Goal: Transaction & Acquisition: Purchase product/service

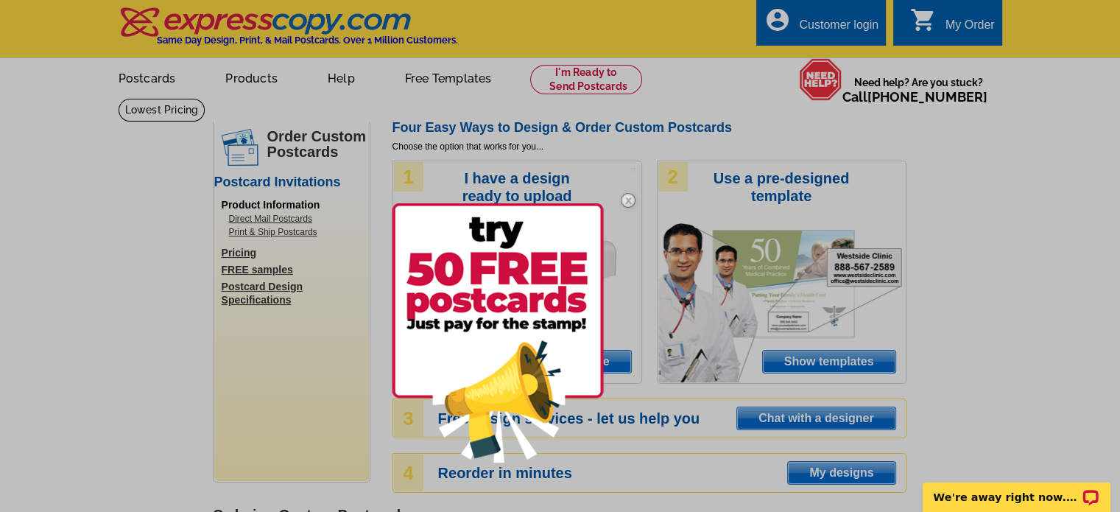
click at [628, 199] on img at bounding box center [628, 200] width 43 height 43
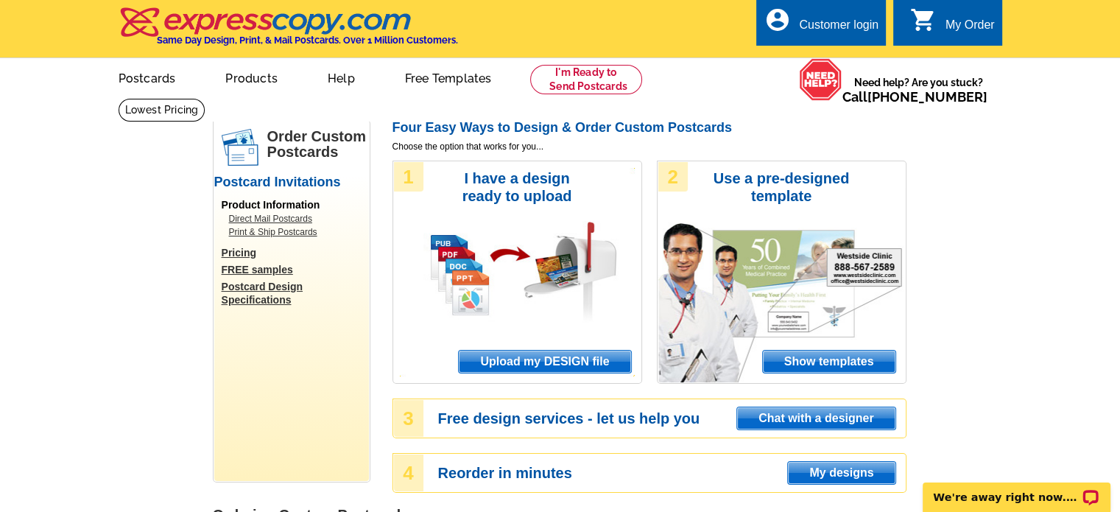
click at [605, 360] on span "Upload my DESIGN file" at bounding box center [545, 361] width 172 height 22
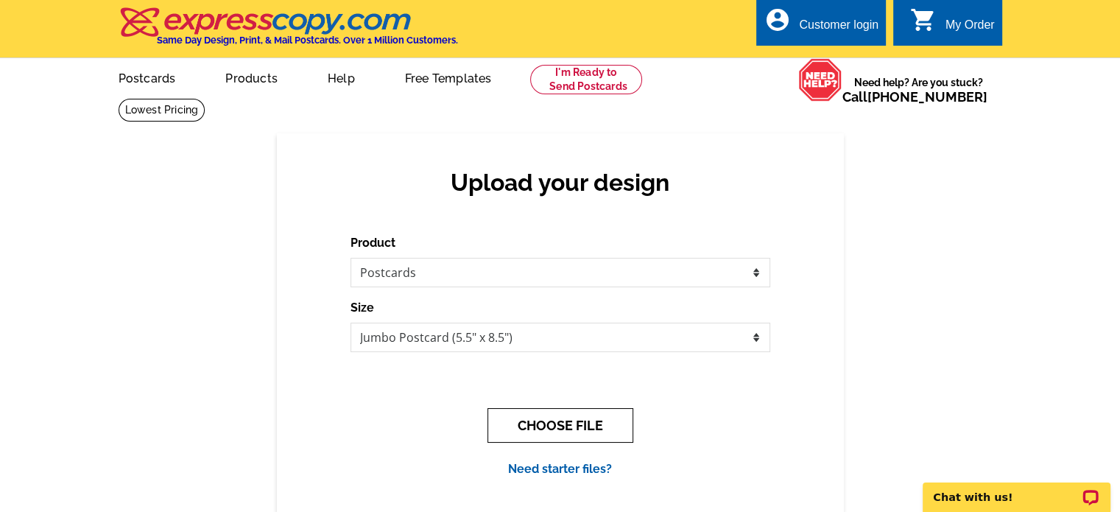
click at [569, 428] on button "CHOOSE FILE" at bounding box center [560, 425] width 146 height 35
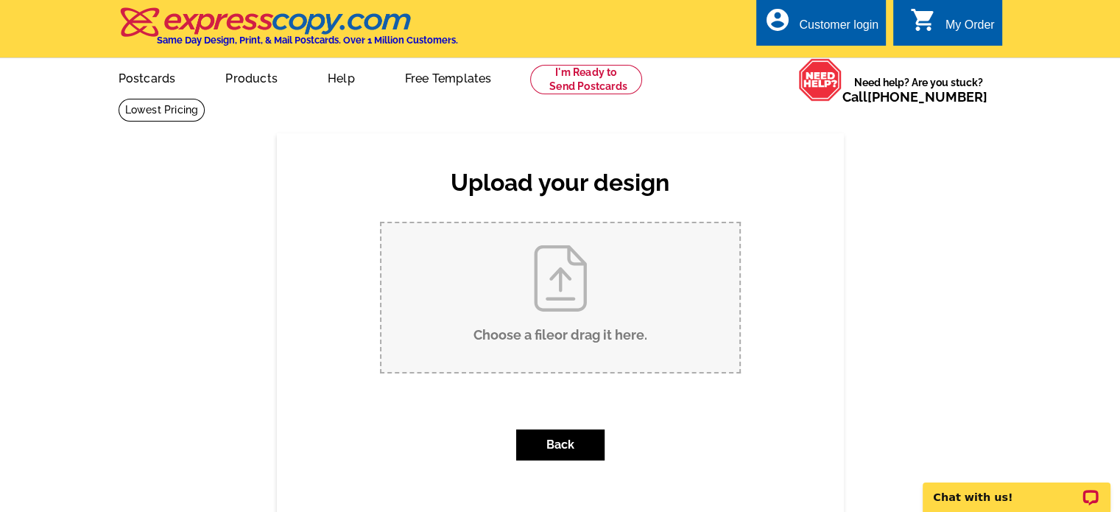
click at [557, 287] on input "Choose a file or drag it here ." at bounding box center [560, 297] width 358 height 149
type input "C:\fakepath\NewCompanySameService-01_PC.zip"
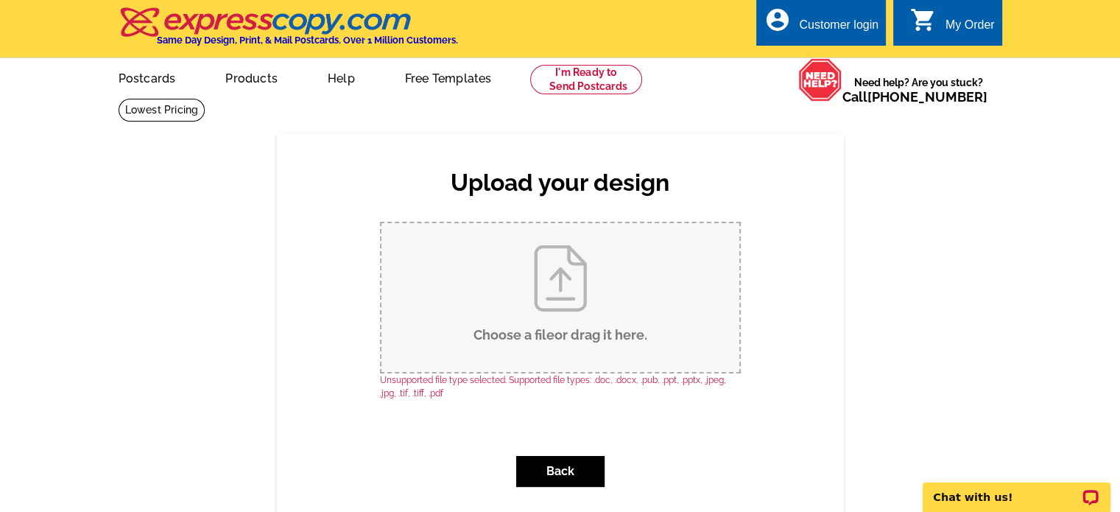
click at [501, 326] on input "Choose a file or drag it here ." at bounding box center [560, 297] width 358 height 149
click at [604, 347] on input "Choose a file or drag it here ." at bounding box center [560, 297] width 358 height 149
type input "C:\fakepath\NewCompanySameService-01_PC.pdf"
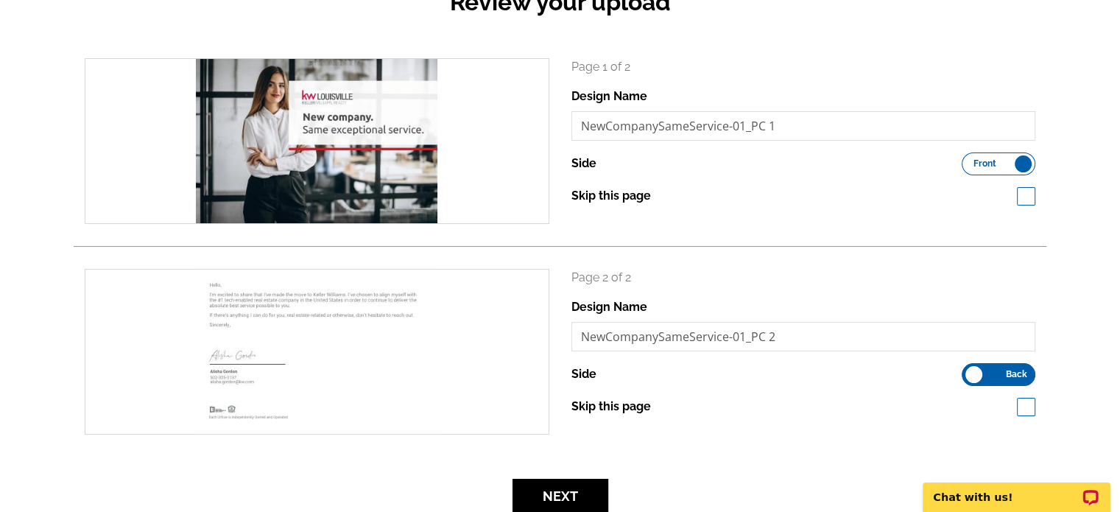
scroll to position [188, 0]
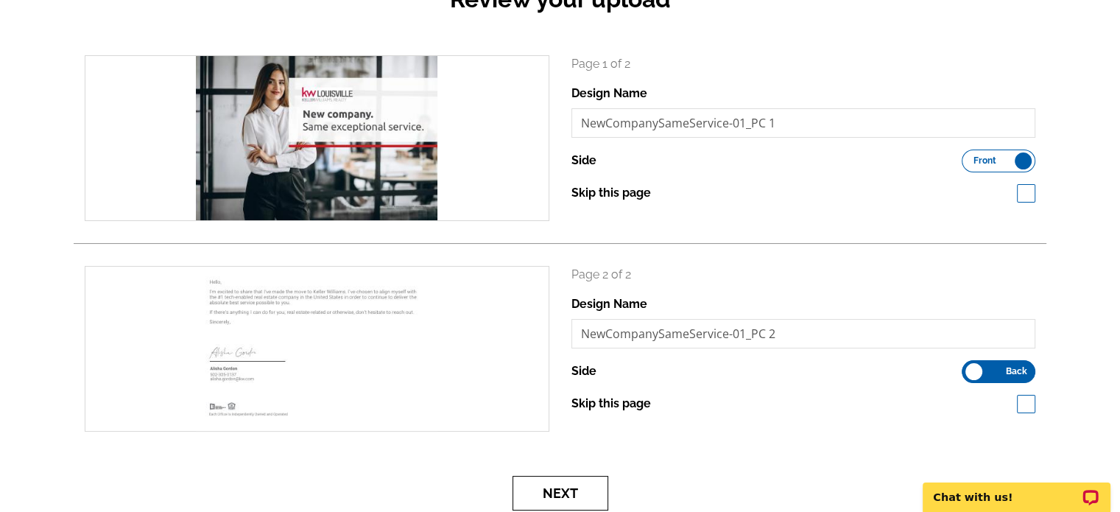
click at [592, 485] on button "Next" at bounding box center [560, 493] width 96 height 35
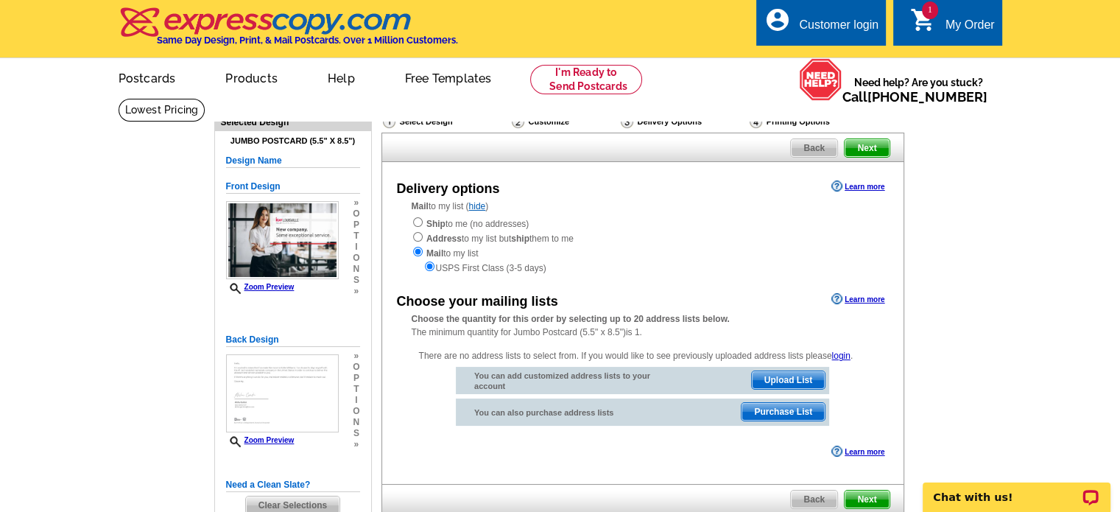
click at [783, 409] on span "Purchase List" at bounding box center [782, 412] width 83 height 18
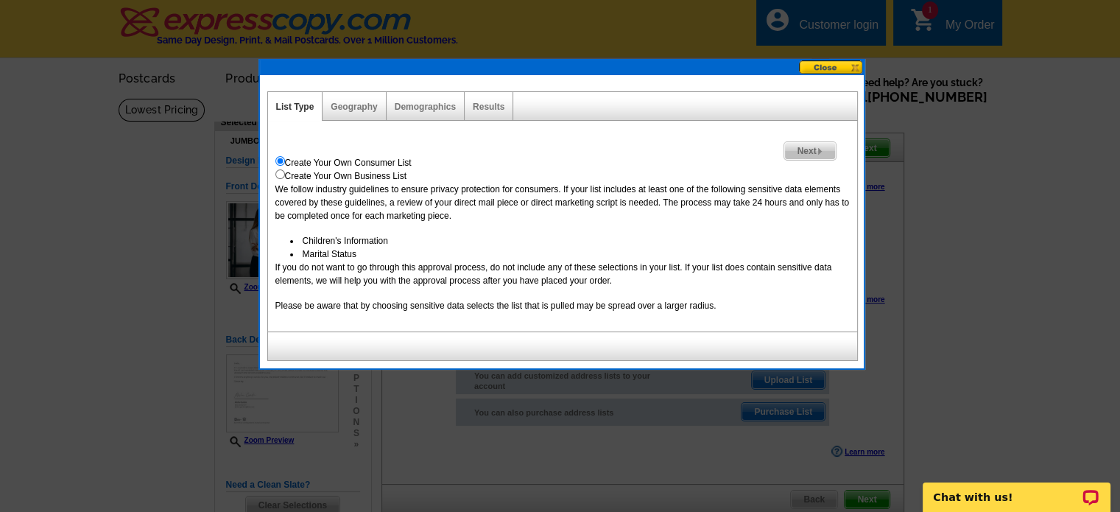
click at [358, 98] on div "Geography" at bounding box center [353, 106] width 63 height 29
click at [357, 107] on link "Geography" at bounding box center [354, 107] width 46 height 10
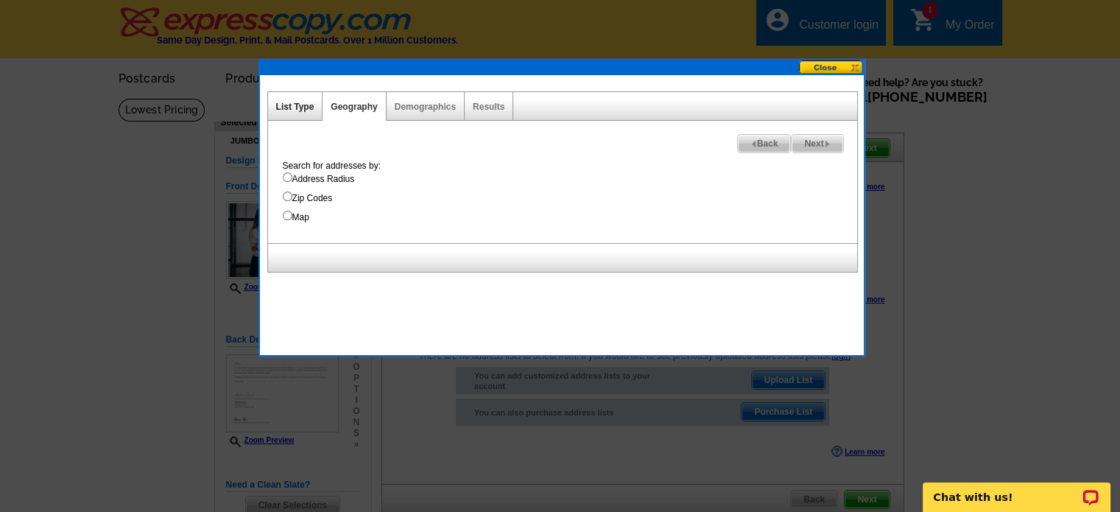
click at [312, 107] on link "List Type" at bounding box center [295, 107] width 38 height 10
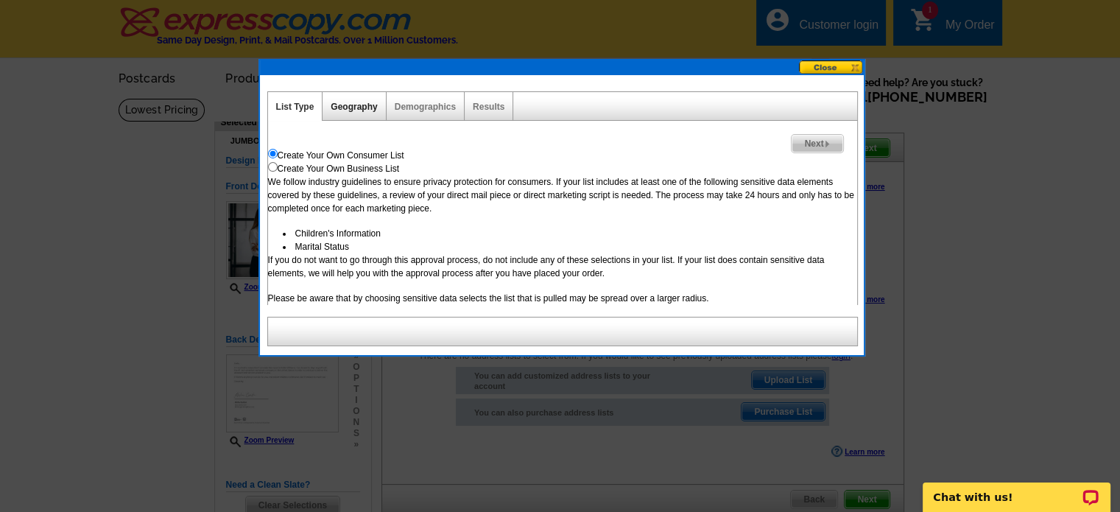
click at [359, 108] on link "Geography" at bounding box center [354, 107] width 46 height 10
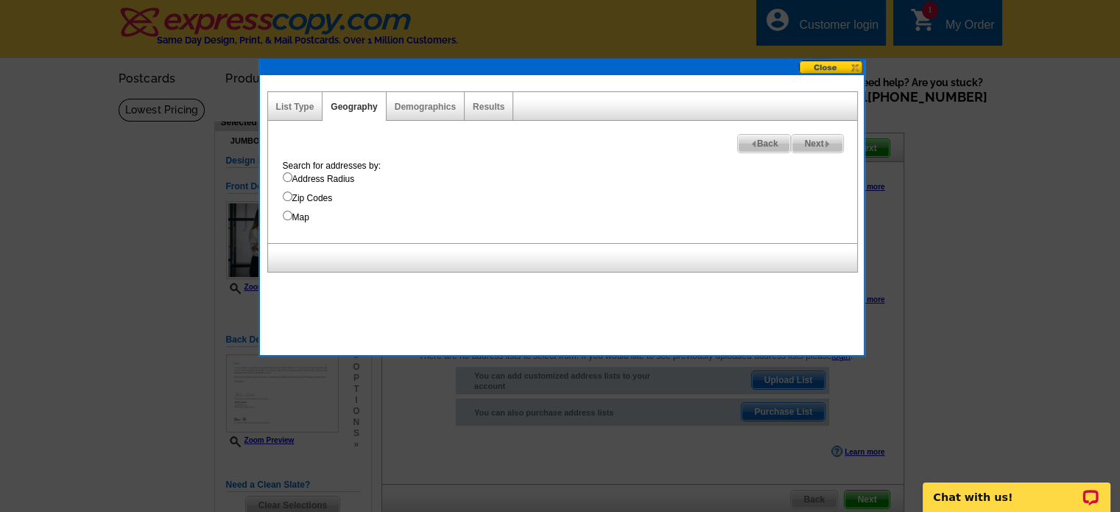
drag, startPoint x: 320, startPoint y: 197, endPoint x: 289, endPoint y: 199, distance: 31.8
click at [289, 199] on input "Zip Codes" at bounding box center [288, 196] width 10 height 10
radio input "true"
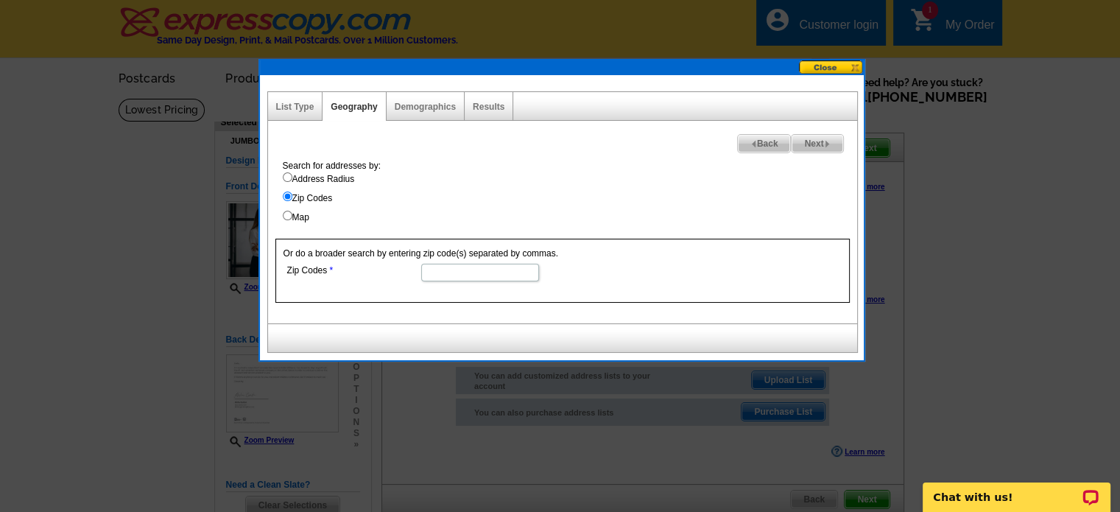
click at [464, 267] on input "Zip Codes" at bounding box center [480, 273] width 118 height 18
type input "40228"
click at [822, 143] on span "Next" at bounding box center [816, 144] width 51 height 18
select select
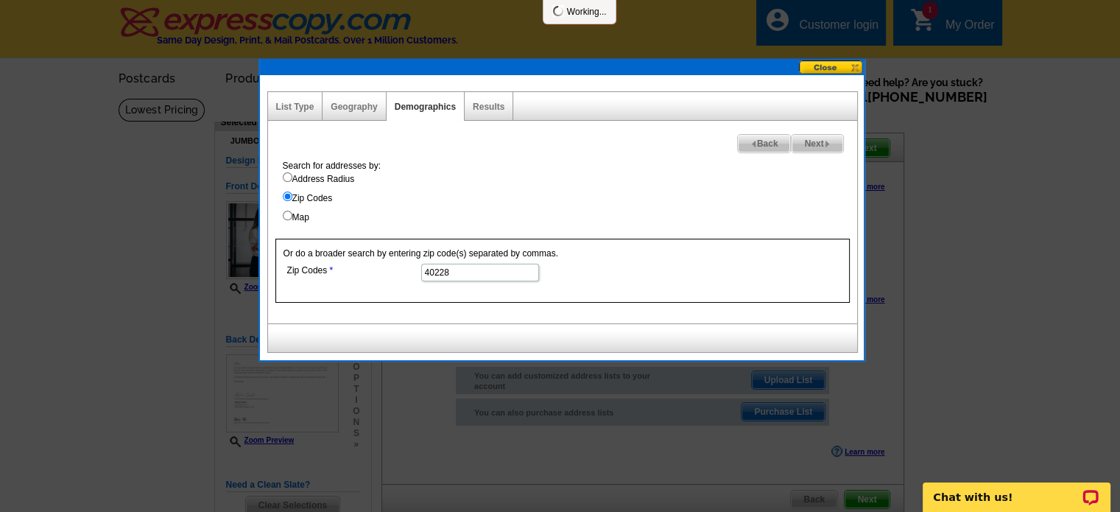
select select
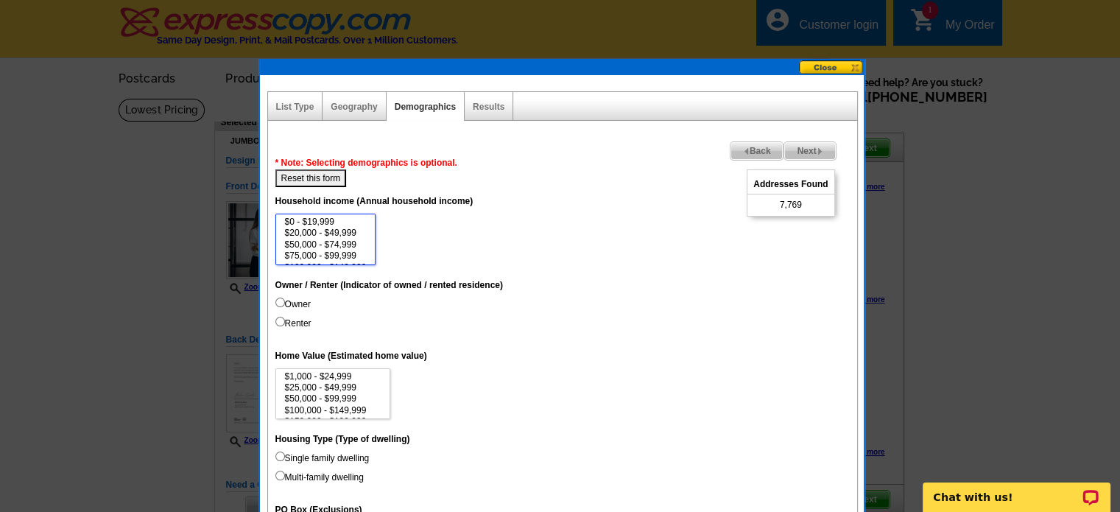
select select "50000-74999"
click at [336, 241] on option "$50,000 - $74,999" at bounding box center [325, 244] width 85 height 11
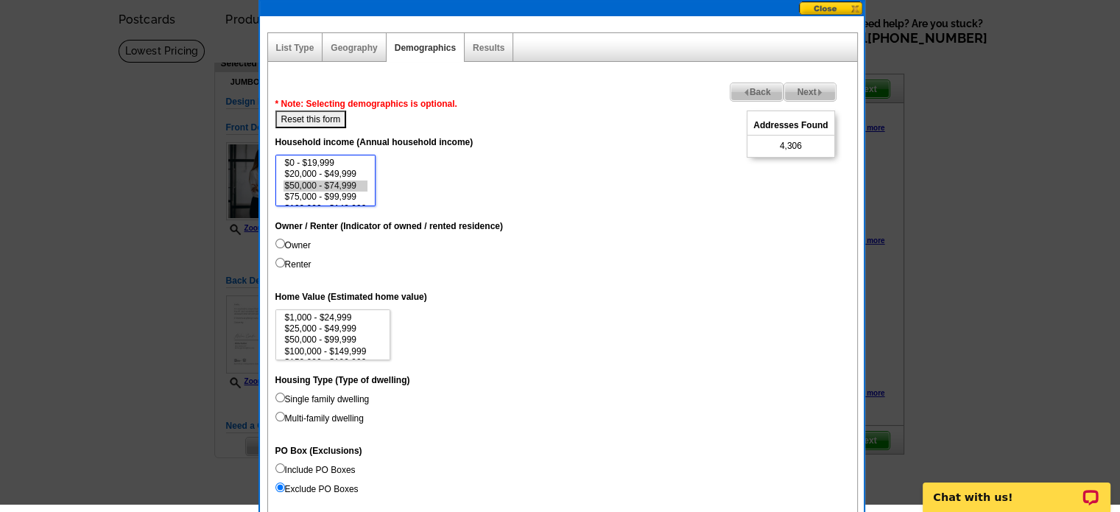
scroll to position [62, 0]
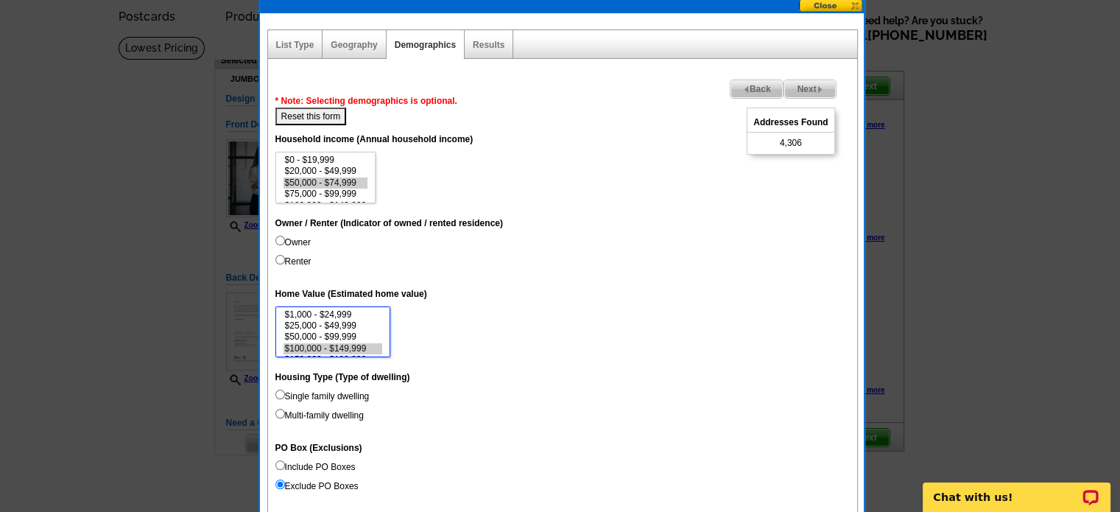
click at [362, 348] on option "$100,000 - $149,999" at bounding box center [332, 348] width 99 height 11
select select "200000-299999"
click at [346, 329] on option "$200,000 - $299,999" at bounding box center [332, 328] width 99 height 11
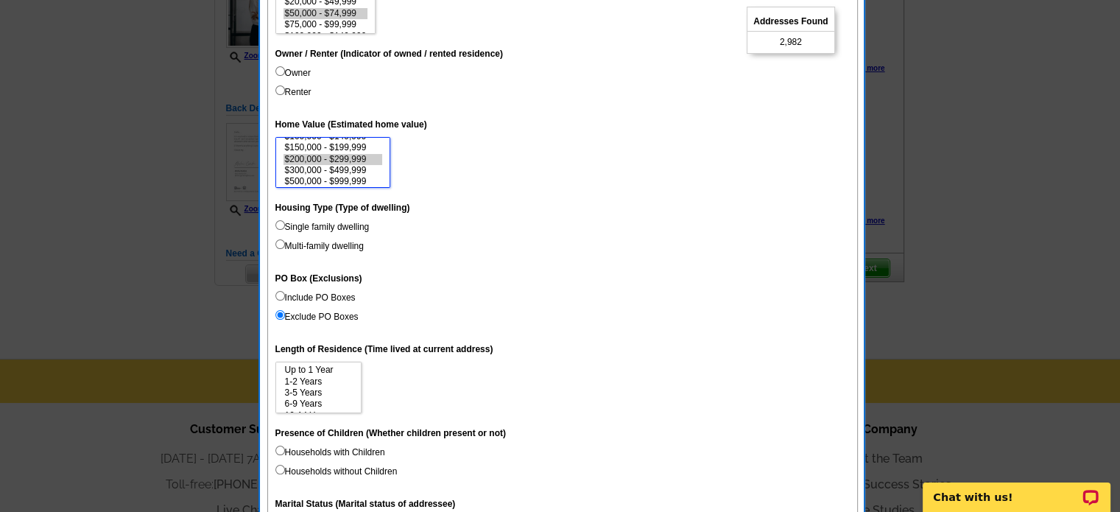
scroll to position [235, 0]
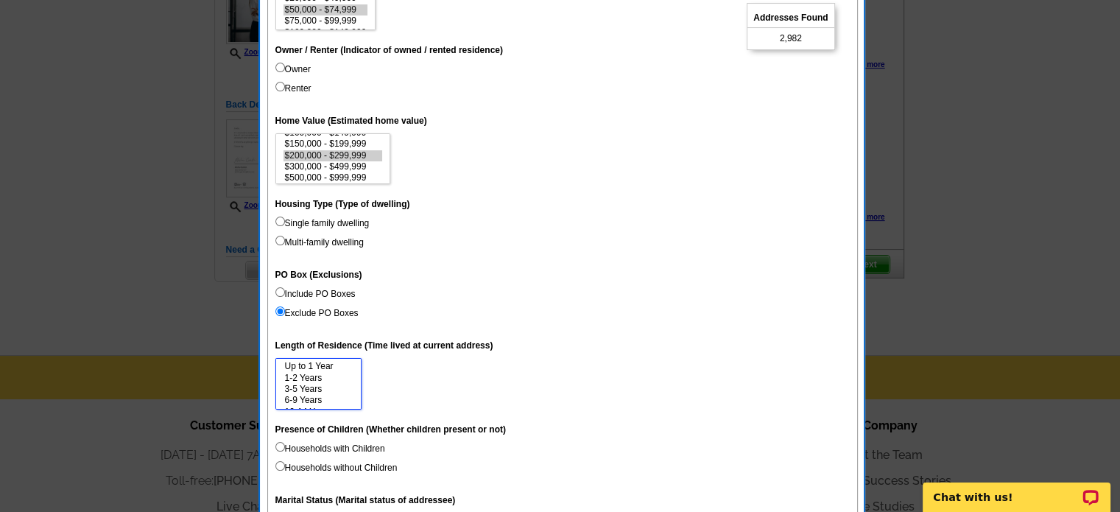
select select "3-5"
click at [325, 390] on option "3-5 Years" at bounding box center [318, 389] width 70 height 11
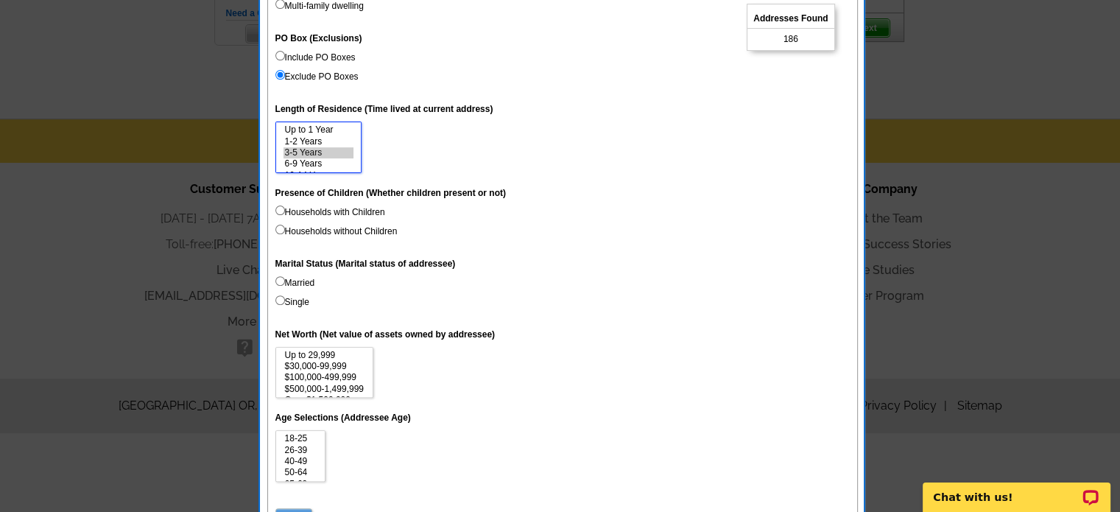
scroll to position [11, 0]
click at [305, 450] on option "26-39" at bounding box center [300, 450] width 35 height 11
select select "18-25"
click at [297, 438] on option "18-25" at bounding box center [300, 438] width 35 height 11
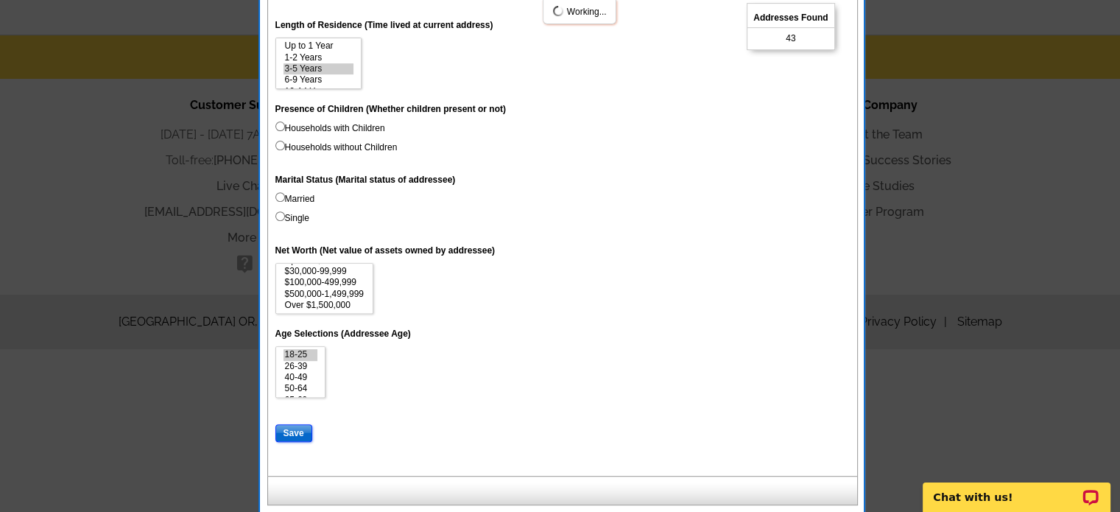
click at [297, 429] on input "Save" at bounding box center [293, 433] width 37 height 18
select select
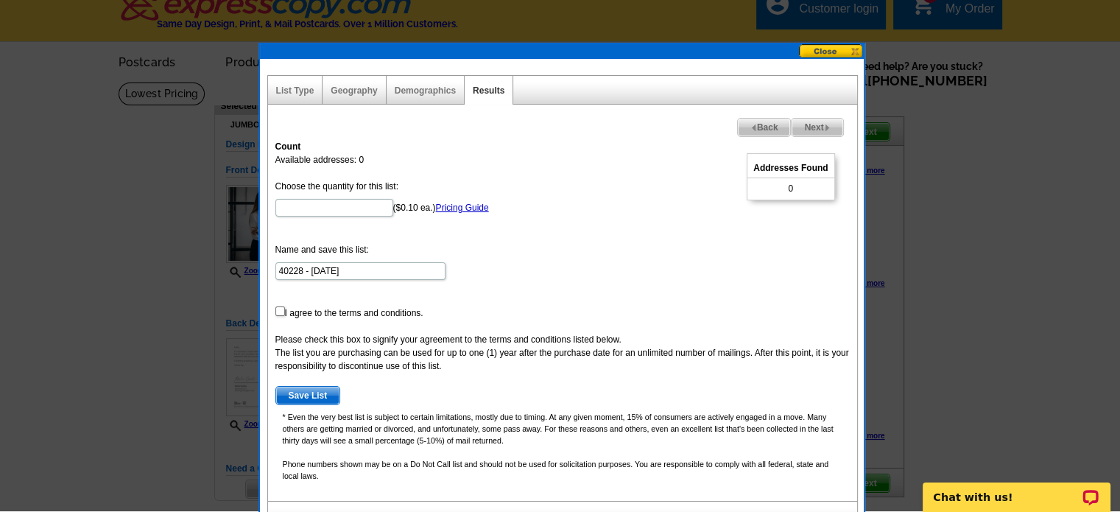
scroll to position [0, 0]
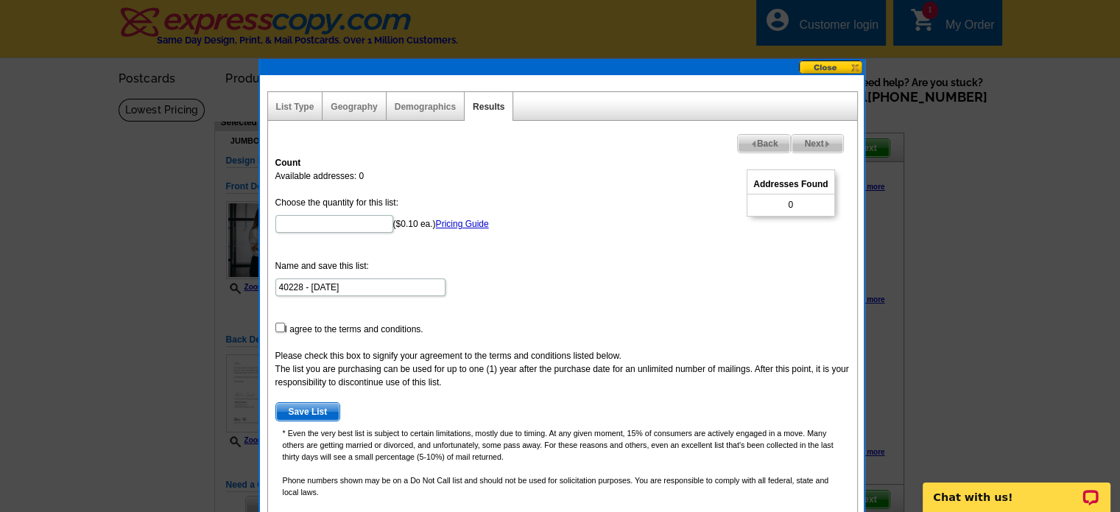
click at [412, 114] on div "Demographics" at bounding box center [425, 106] width 78 height 29
click at [425, 105] on link "Demographics" at bounding box center [425, 107] width 61 height 10
select select
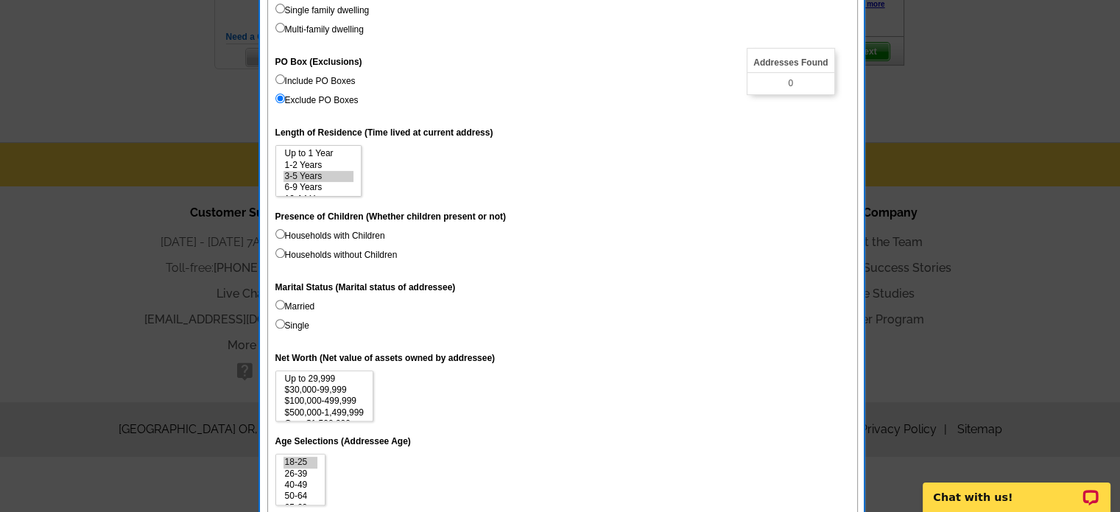
scroll to position [555, 0]
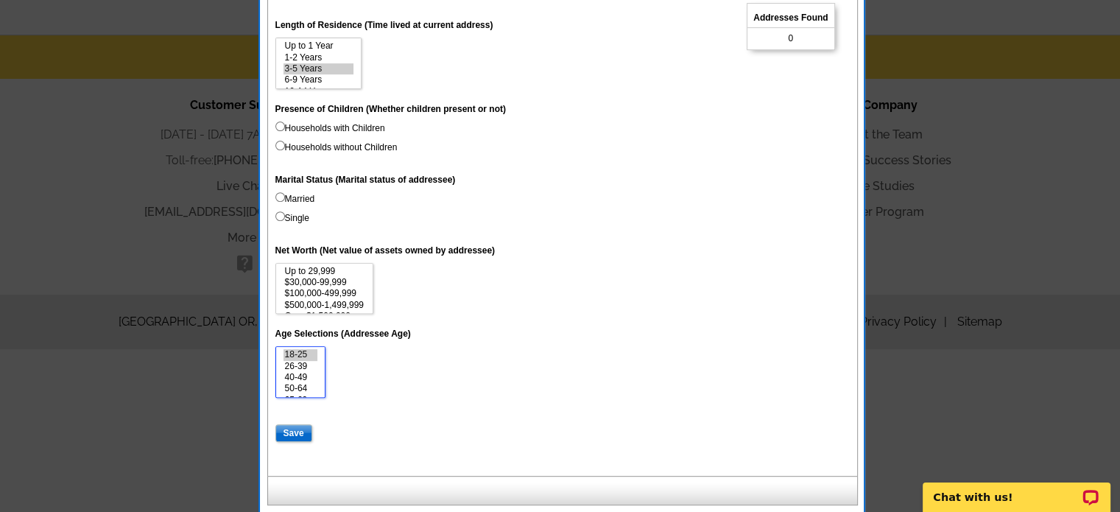
click at [294, 353] on option "18-25" at bounding box center [300, 354] width 35 height 11
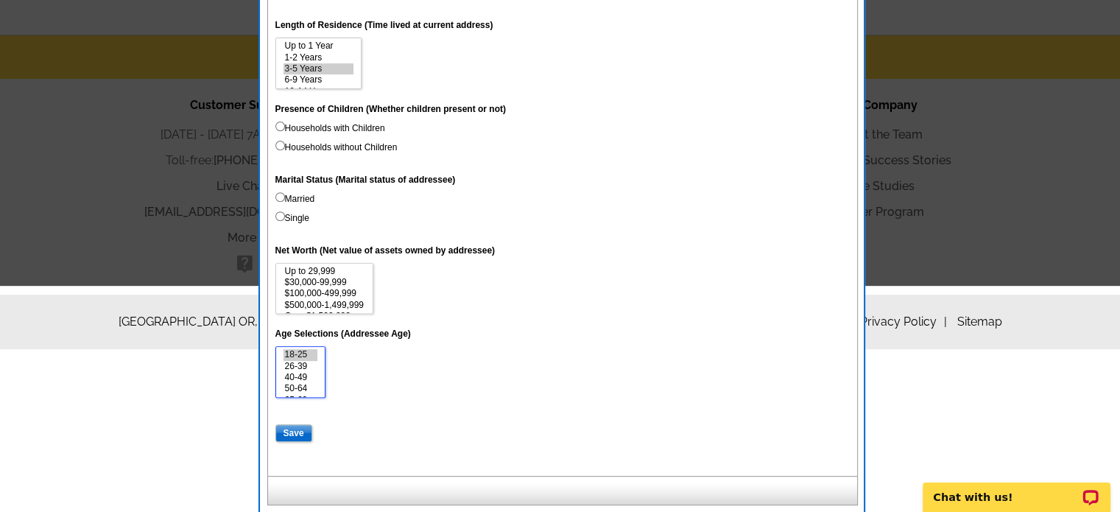
scroll to position [0, 0]
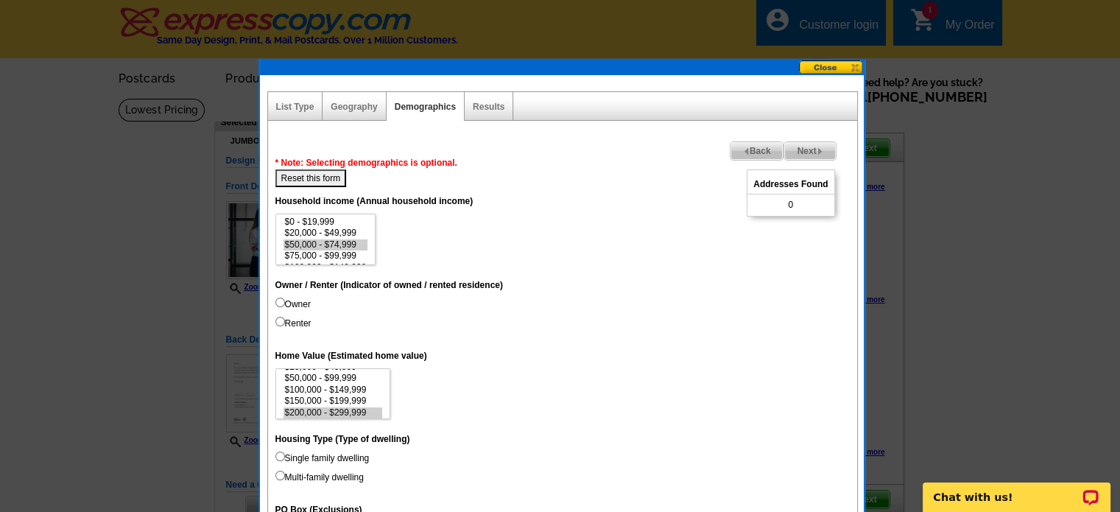
click at [330, 179] on button "Reset this form" at bounding box center [310, 178] width 71 height 18
select select
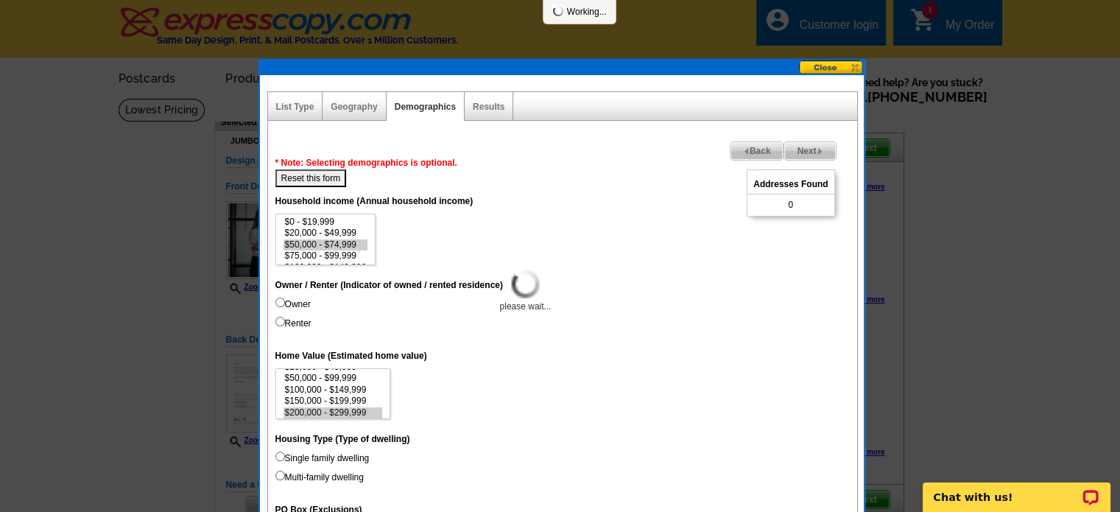
select select
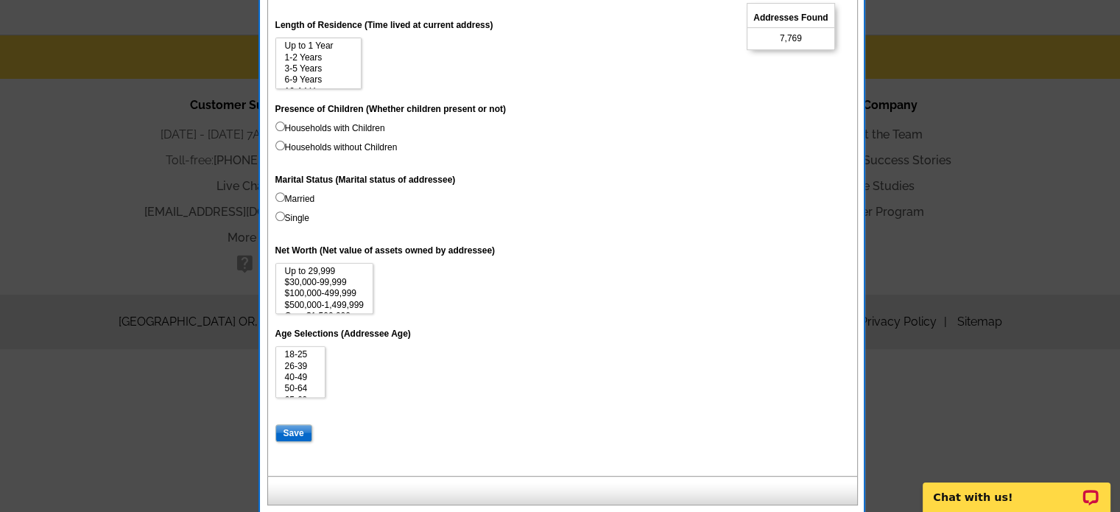
scroll to position [554, 0]
click at [291, 440] on input "Save" at bounding box center [293, 434] width 37 height 18
select select
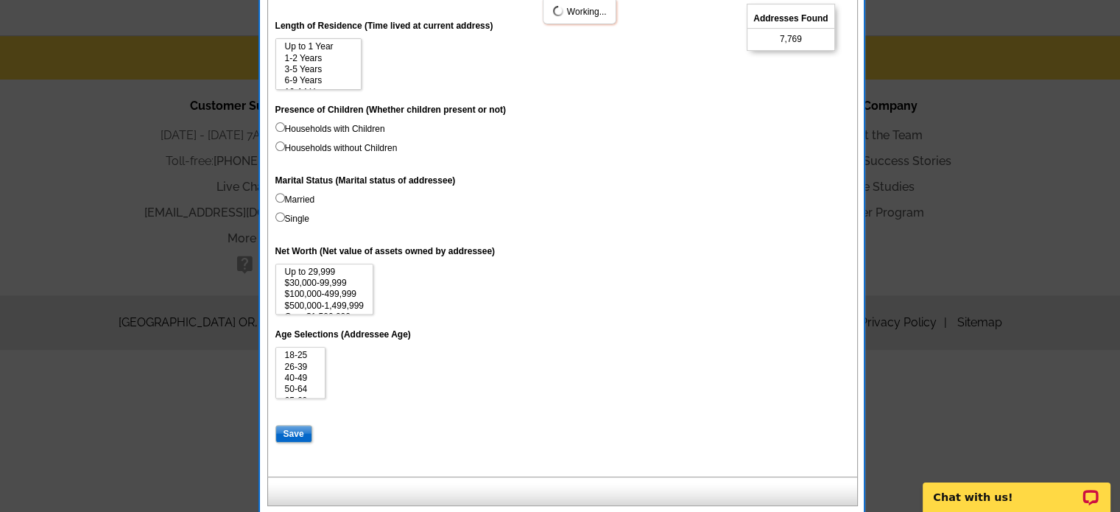
select select
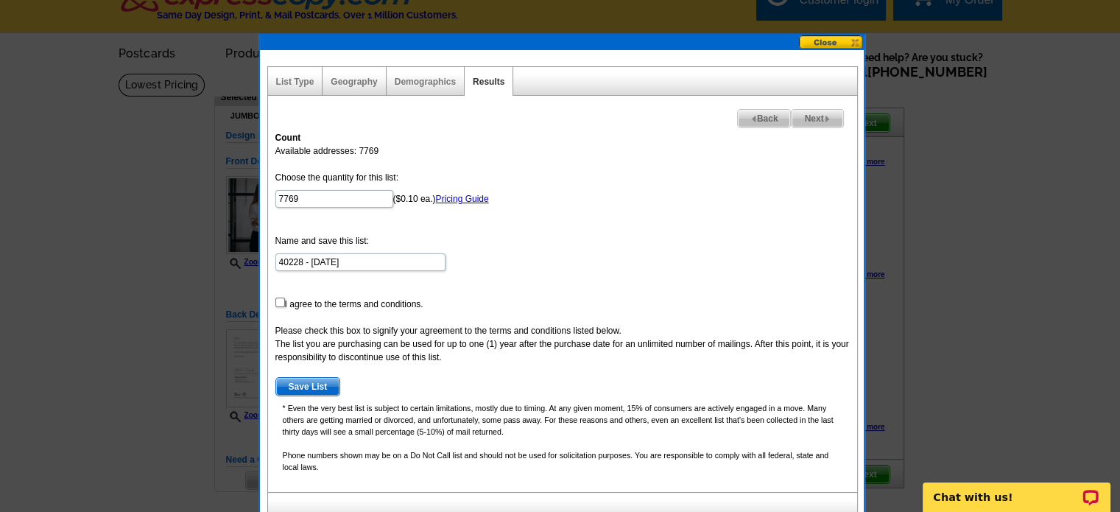
scroll to position [24, 0]
click at [473, 198] on link "Pricing Guide" at bounding box center [462, 199] width 53 height 10
click at [434, 70] on div "Demographics" at bounding box center [425, 82] width 78 height 29
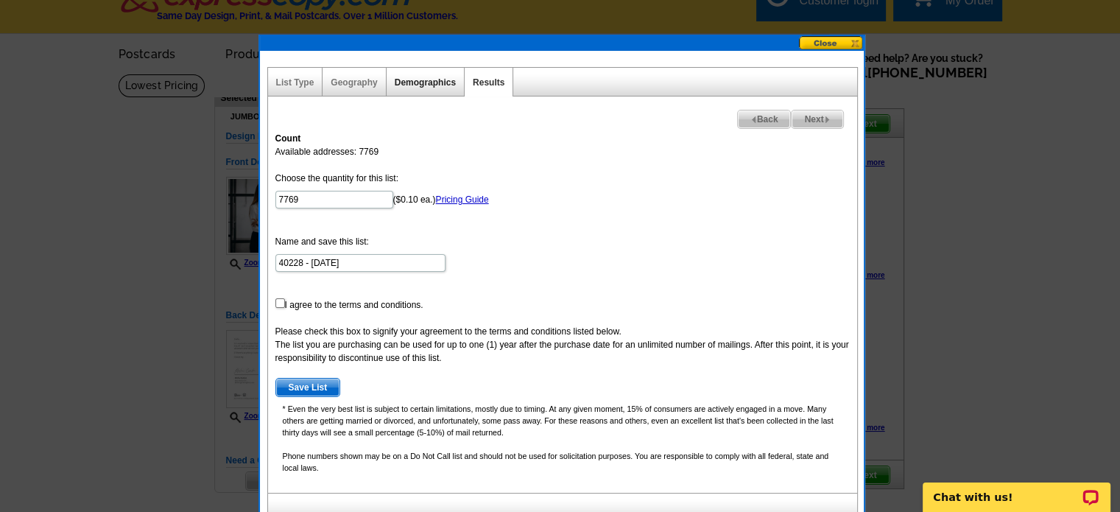
click at [427, 83] on link "Demographics" at bounding box center [425, 82] width 61 height 10
select select
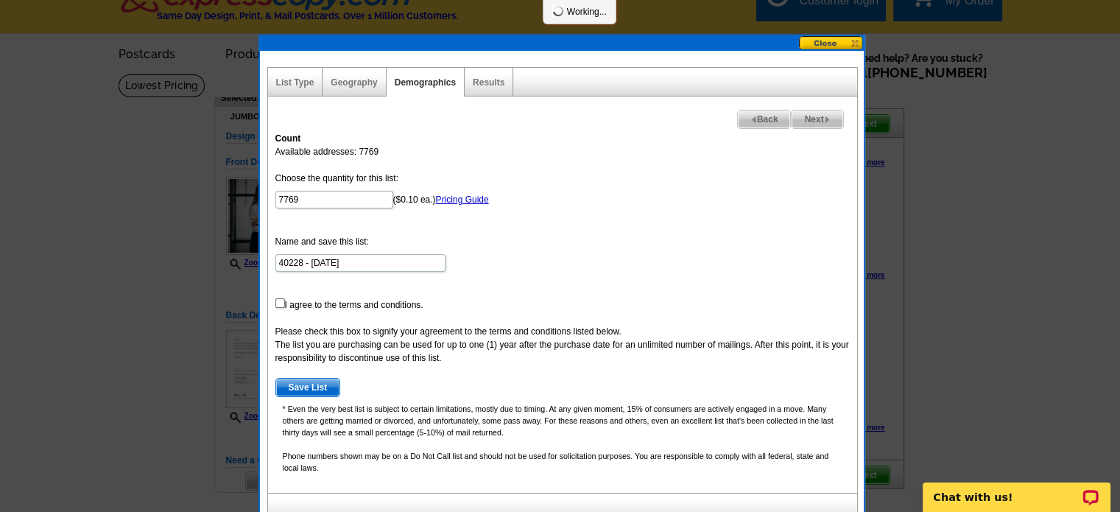
select select
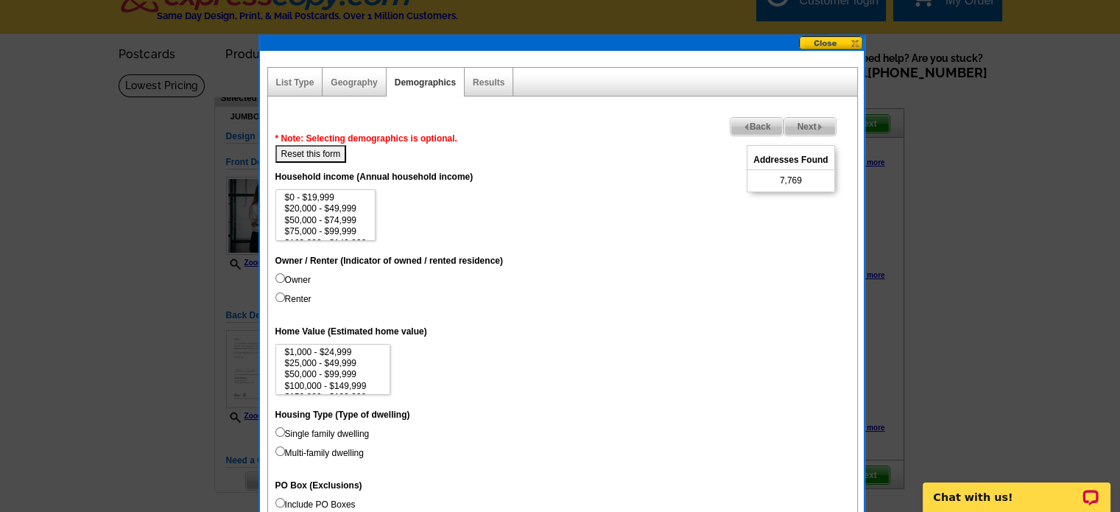
click at [306, 294] on label "Renter" at bounding box center [293, 298] width 36 height 13
click at [285, 294] on input "Renter" at bounding box center [280, 297] width 10 height 10
radio input "true"
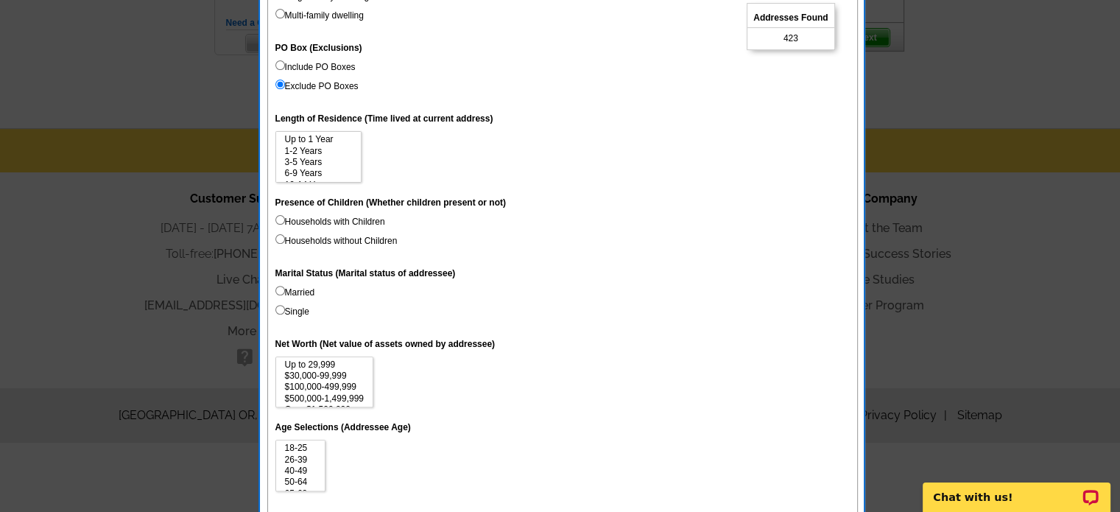
scroll to position [462, 0]
click at [303, 289] on label "Married" at bounding box center [295, 291] width 40 height 13
click at [285, 289] on input "Married" at bounding box center [280, 290] width 10 height 10
radio input "true"
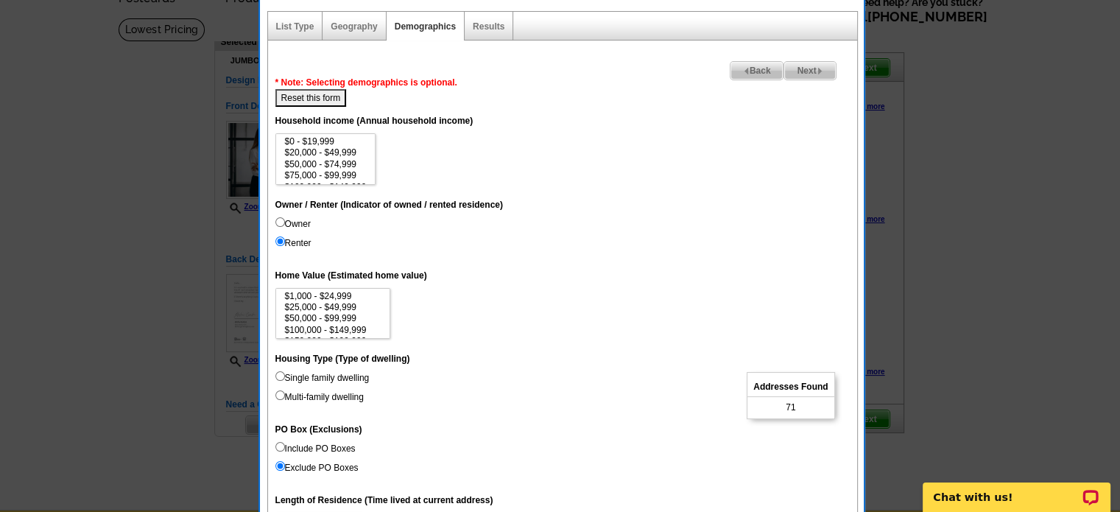
scroll to position [555, 0]
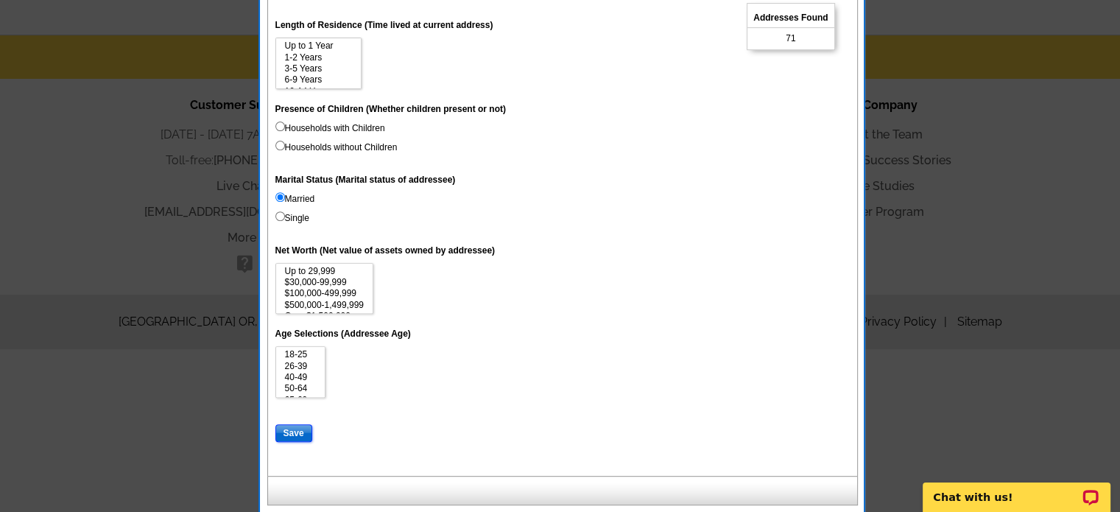
click at [301, 429] on input "Save" at bounding box center [293, 433] width 37 height 18
select select
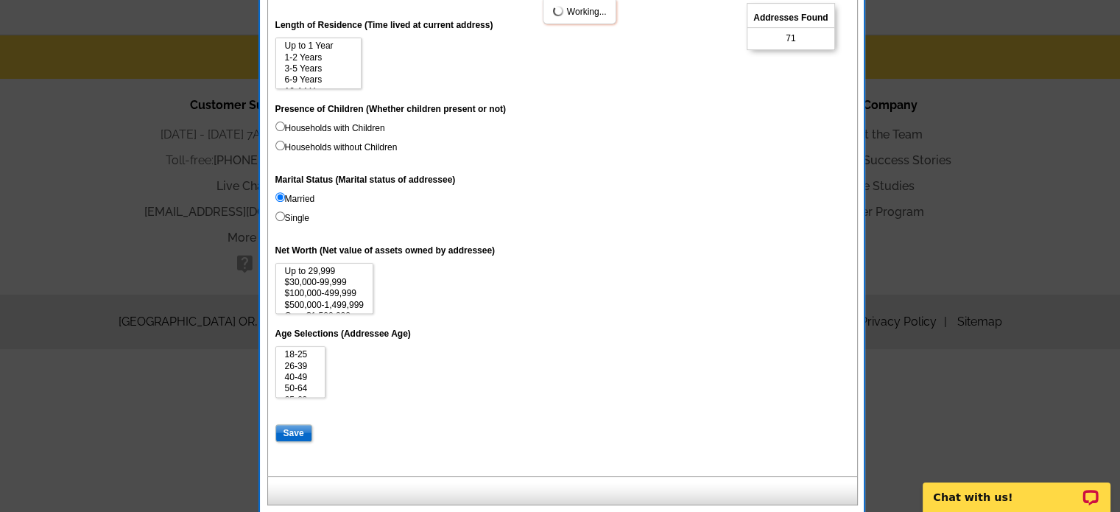
select select
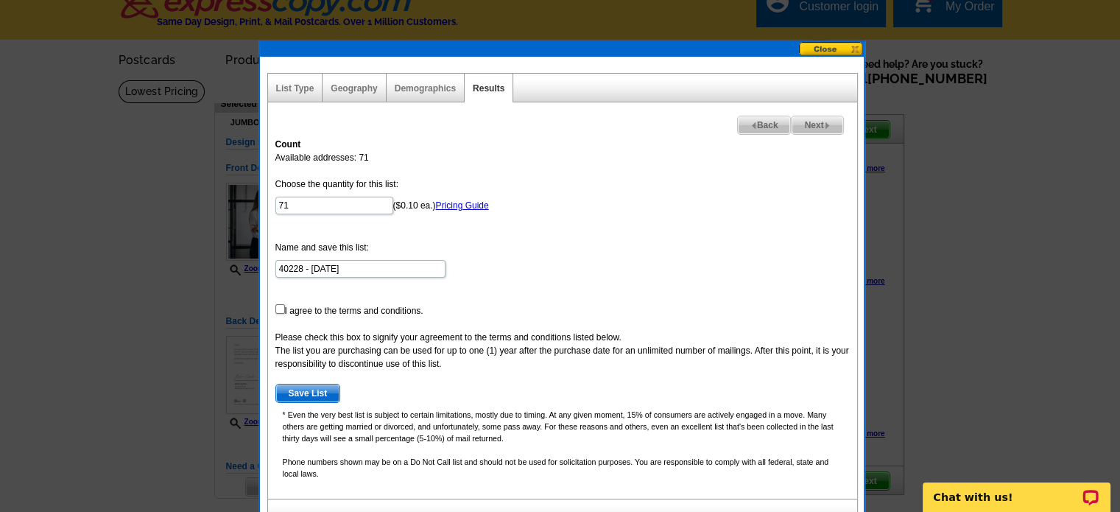
scroll to position [0, 0]
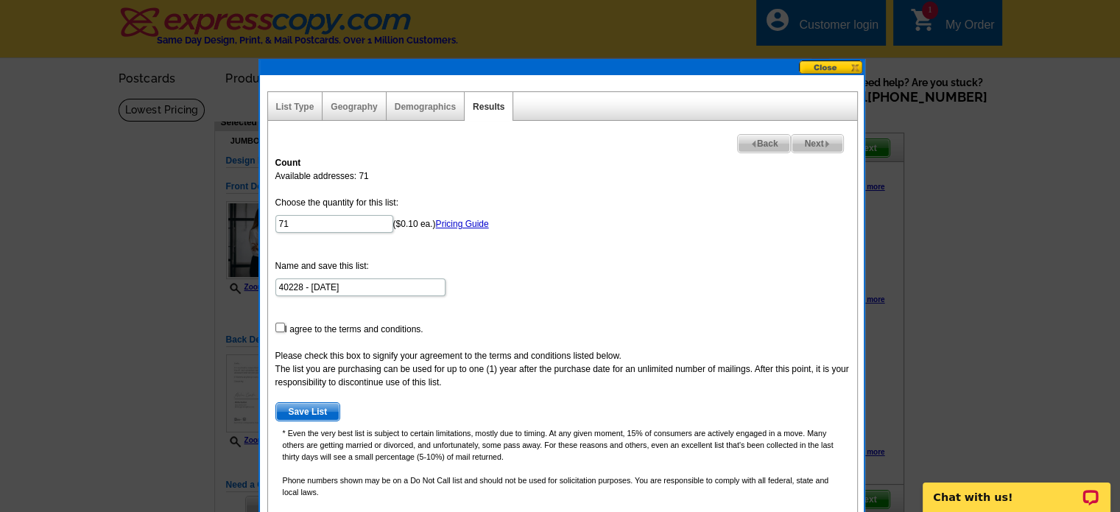
click at [395, 328] on form "Choose the quantity for this list: 71 ($0.10 ea.) Pricing Guide Name and save t…" at bounding box center [562, 308] width 574 height 225
click at [278, 329] on input "checkbox" at bounding box center [280, 327] width 10 height 10
checkbox input "true"
click at [303, 292] on input "40228 - Oct 03" at bounding box center [360, 287] width 170 height 18
type input "40228 married renting - [DATE]"
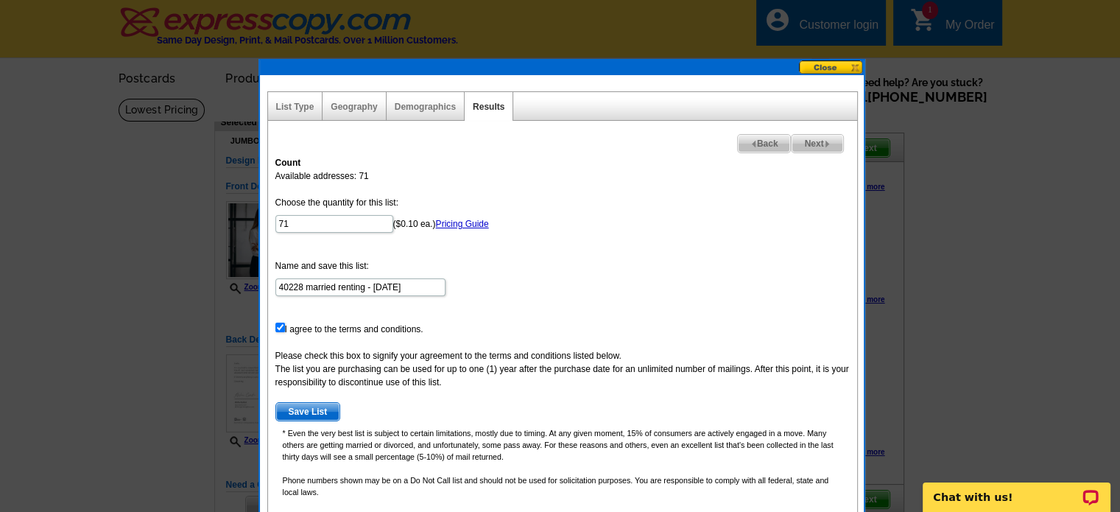
click at [324, 412] on span "Save List" at bounding box center [308, 412] width 64 height 18
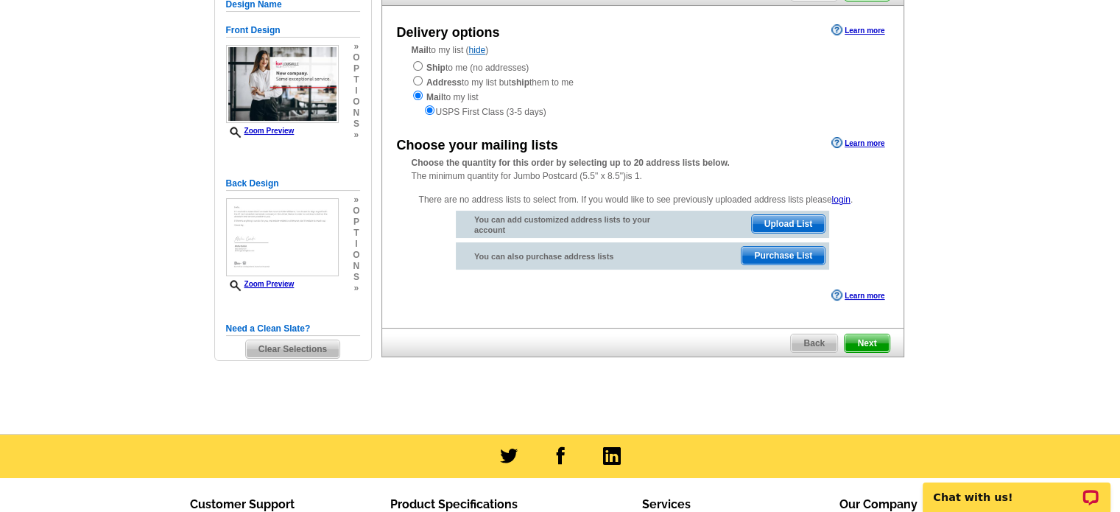
scroll to position [155, 0]
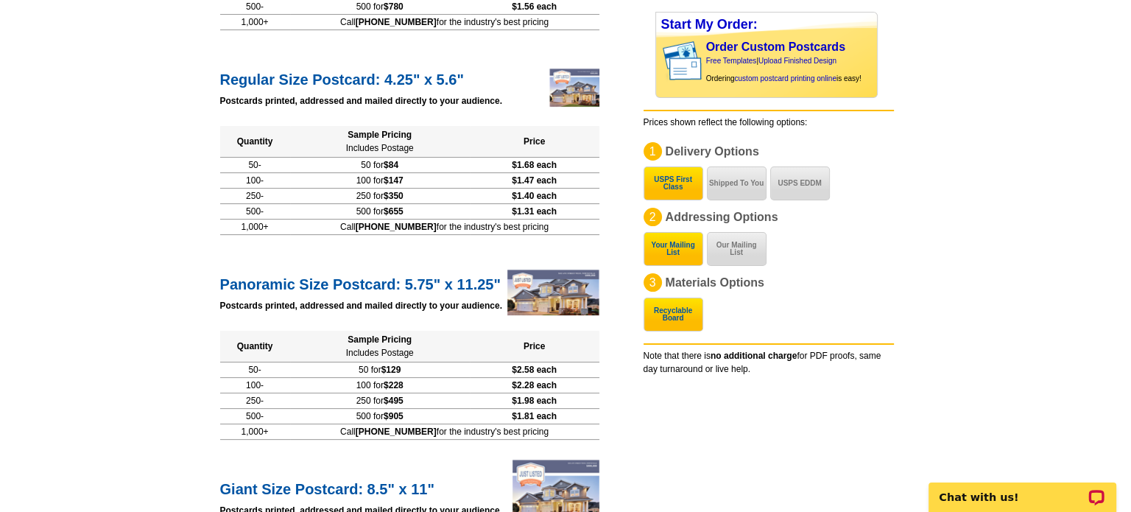
scroll to position [374, 0]
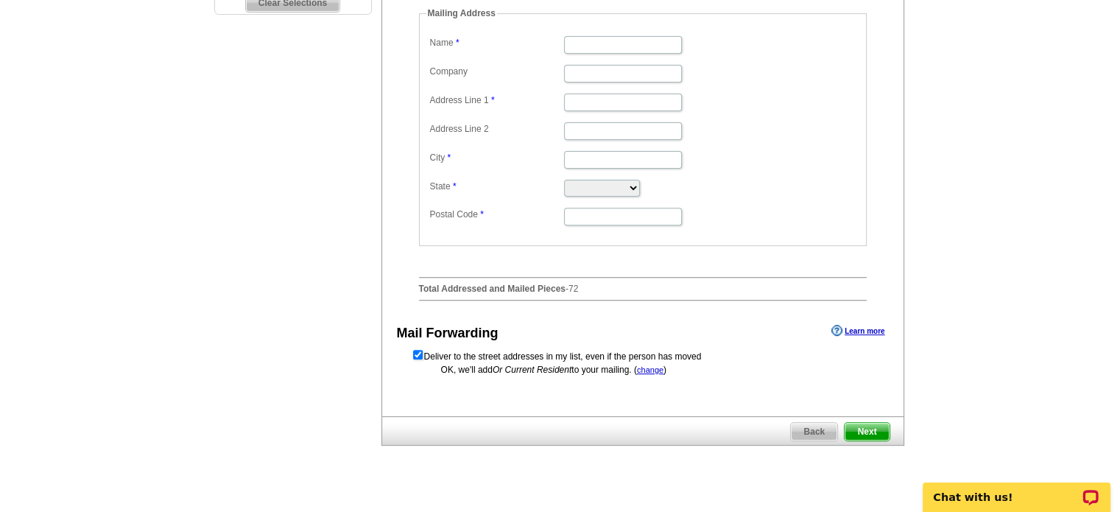
scroll to position [269, 0]
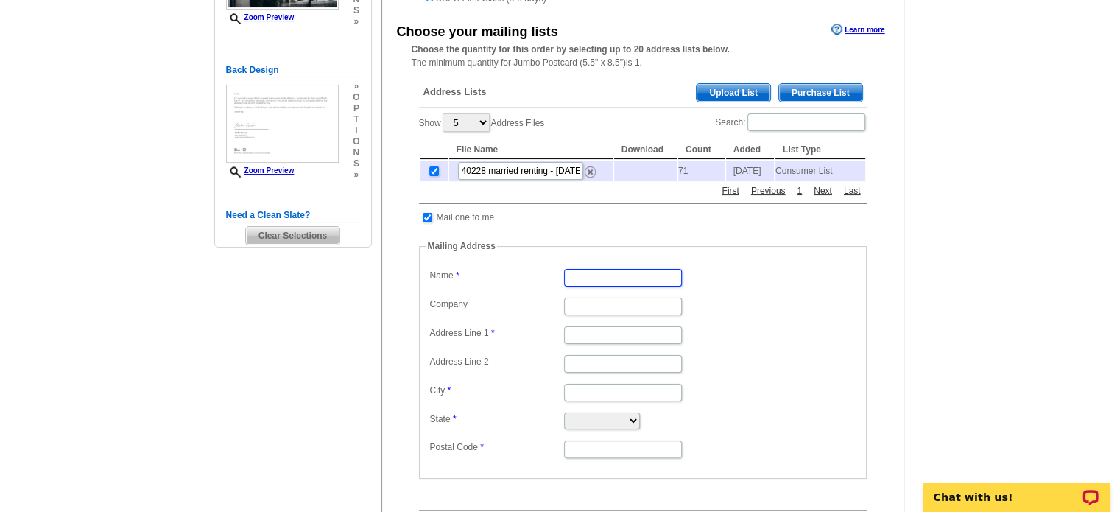
click at [605, 279] on input "Name" at bounding box center [623, 278] width 118 height 18
type input "[PERSON_NAME]"
click at [589, 339] on input "Address Line 1" at bounding box center [623, 335] width 118 height 18
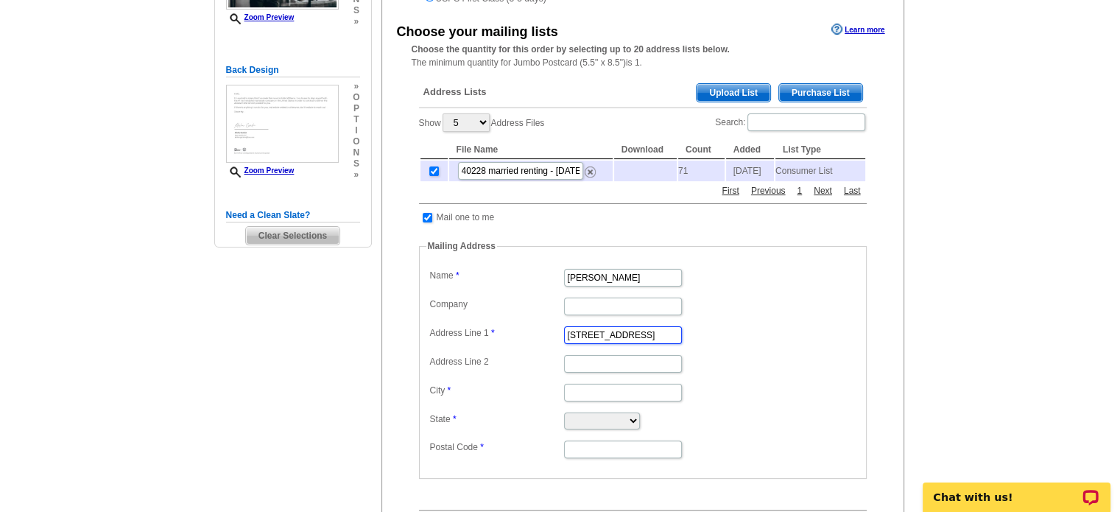
type input "6911 Woodhaven Place Drive"
click at [590, 396] on input "City" at bounding box center [623, 393] width 118 height 18
type input "Louisville"
click at [579, 423] on select "Alabama Alaska Arizona Arkansas California Colorado Connecticut District of Col…" at bounding box center [602, 420] width 76 height 17
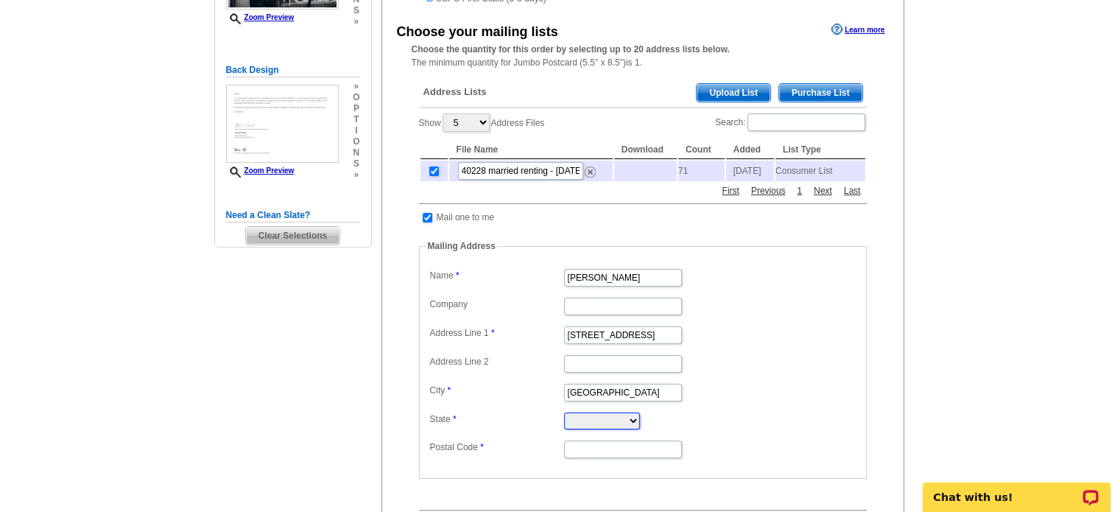
select select "KY"
click at [564, 414] on select "Alabama Alaska Arizona Arkansas California Colorado Connecticut District of Col…" at bounding box center [602, 420] width 76 height 17
click at [571, 455] on input "Postal Code" at bounding box center [623, 449] width 118 height 18
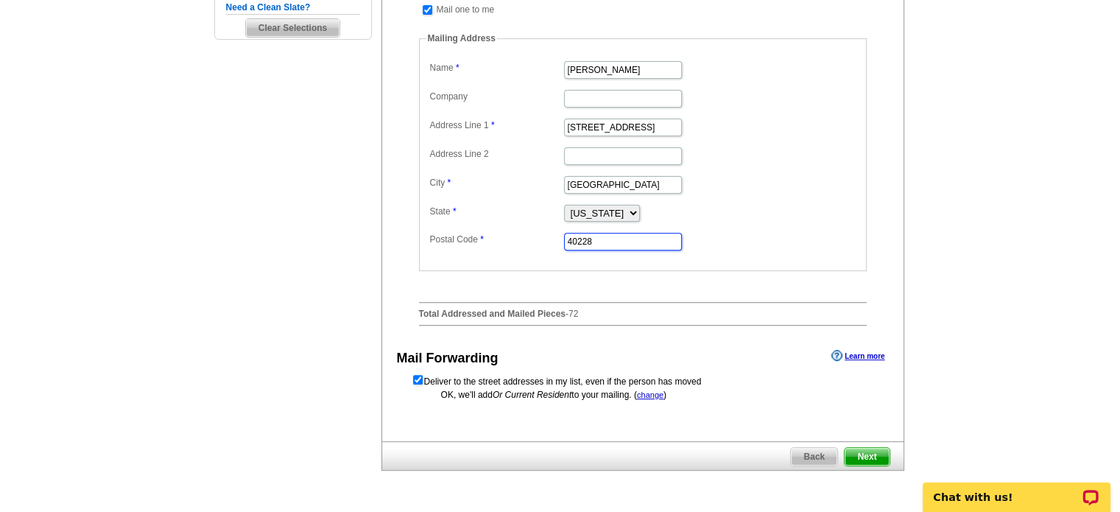
scroll to position [587, 0]
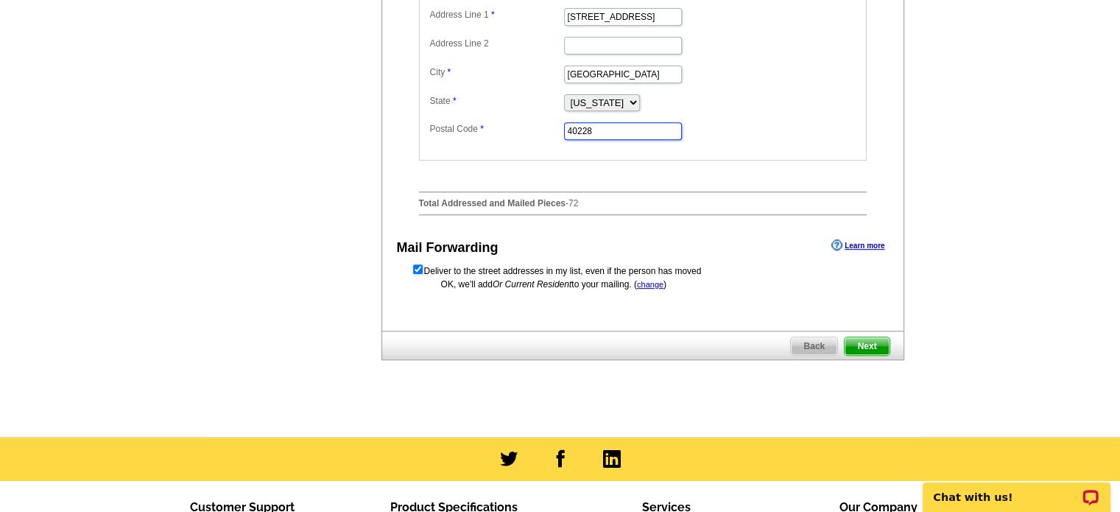
type input "40228"
click at [866, 344] on span "Next" at bounding box center [866, 346] width 44 height 18
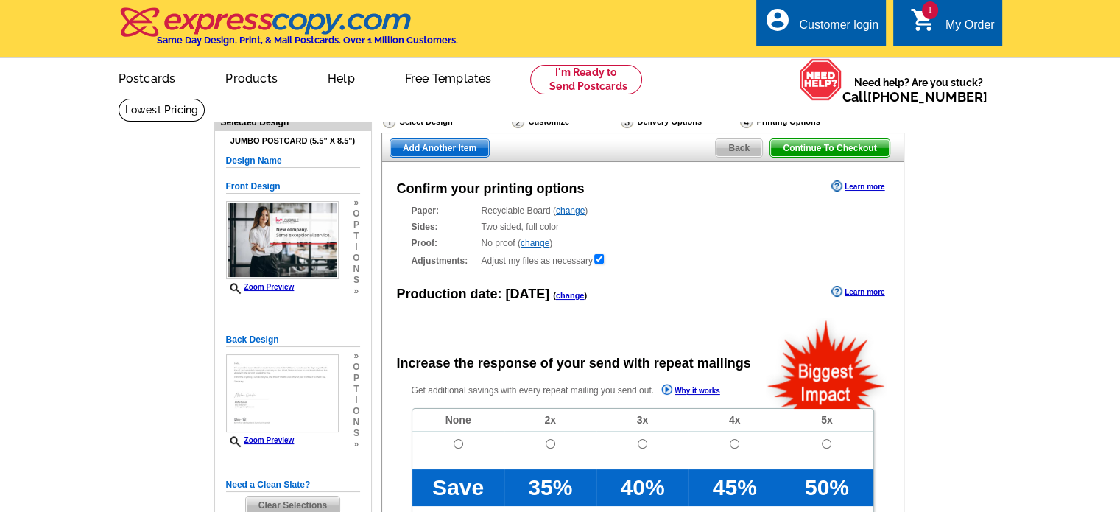
radio input "false"
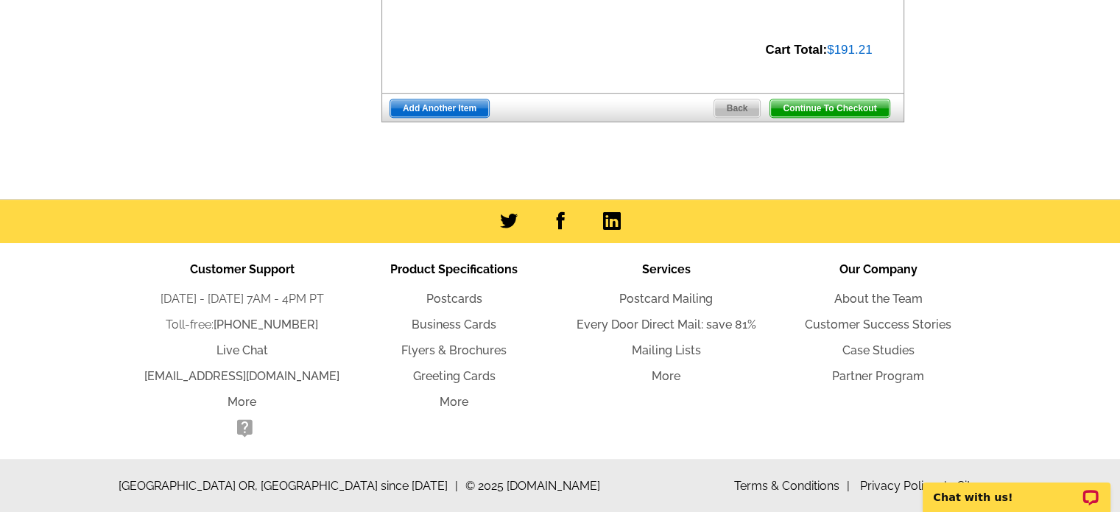
click at [726, 108] on span "Back" at bounding box center [737, 108] width 46 height 18
click at [726, 110] on span "Back" at bounding box center [737, 108] width 46 height 18
